Goal: Task Accomplishment & Management: Use online tool/utility

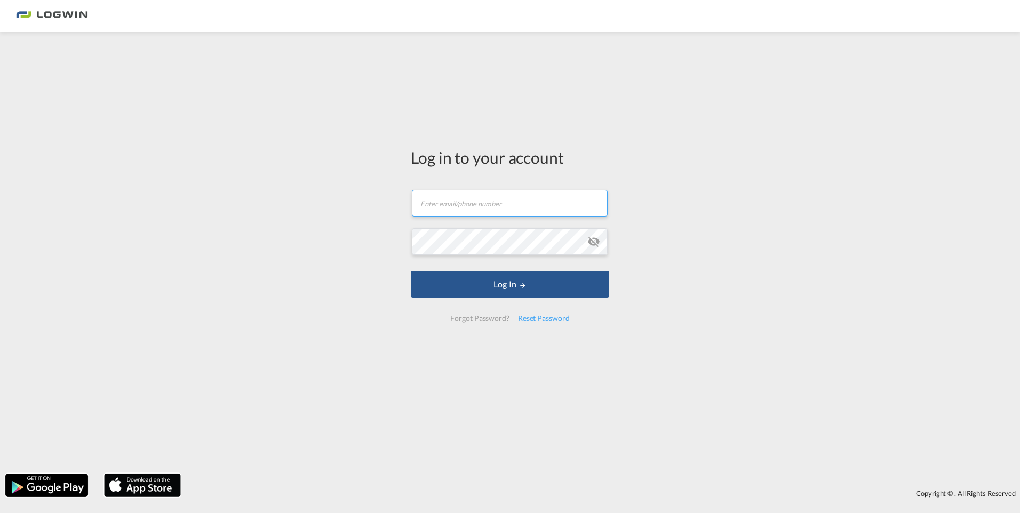
type input "[EMAIL_ADDRESS][PERSON_NAME][DOMAIN_NAME]"
click at [597, 241] on md-icon "icon-eye-off" at bounding box center [593, 241] width 13 height 13
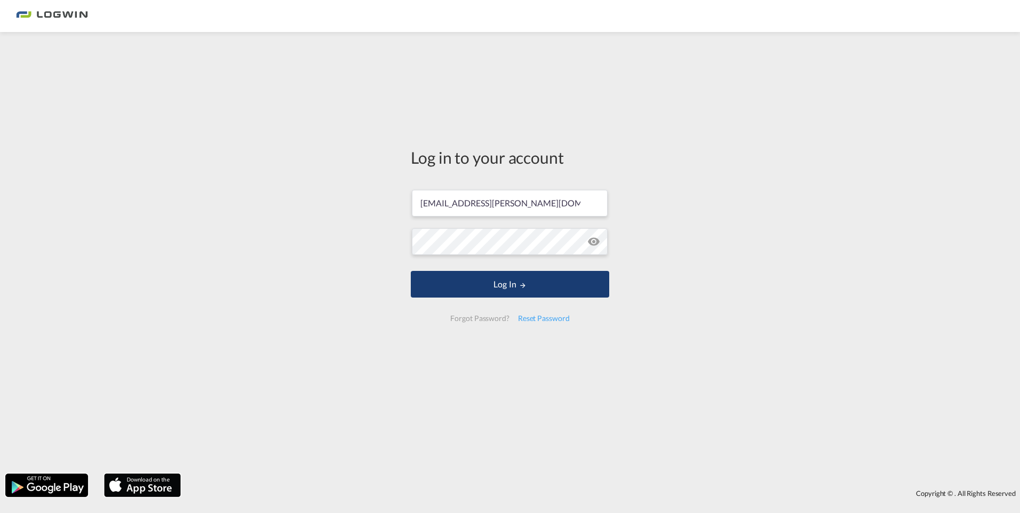
click at [503, 284] on button "Log In" at bounding box center [510, 284] width 198 height 27
